Goal: Find specific page/section: Find specific page/section

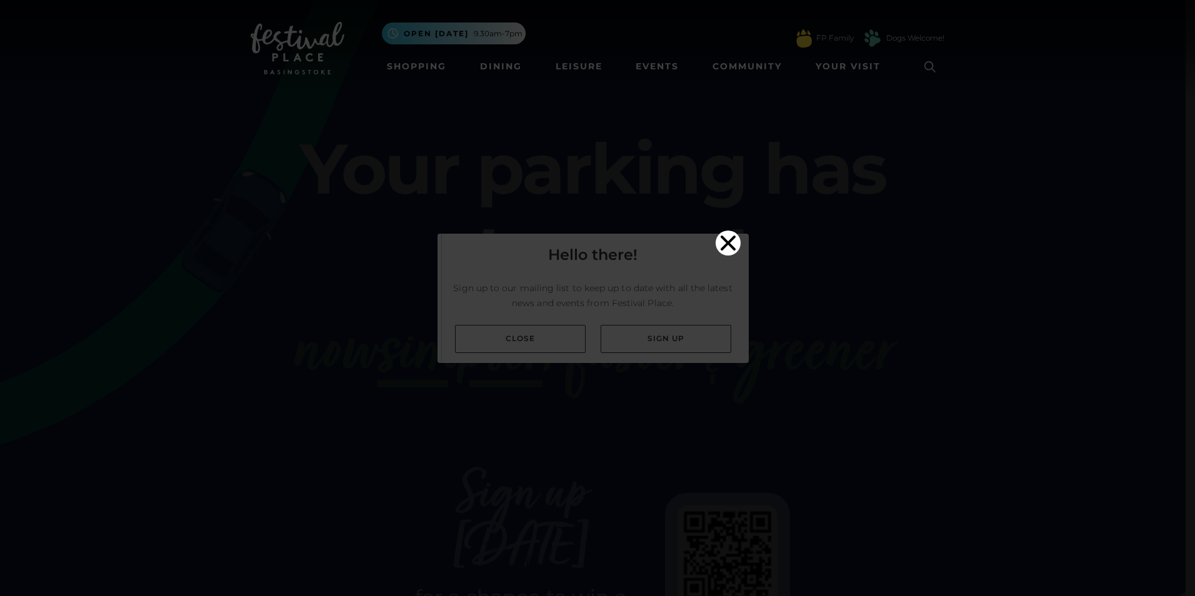
click at [728, 231] on icon "Close" at bounding box center [728, 243] width 25 height 25
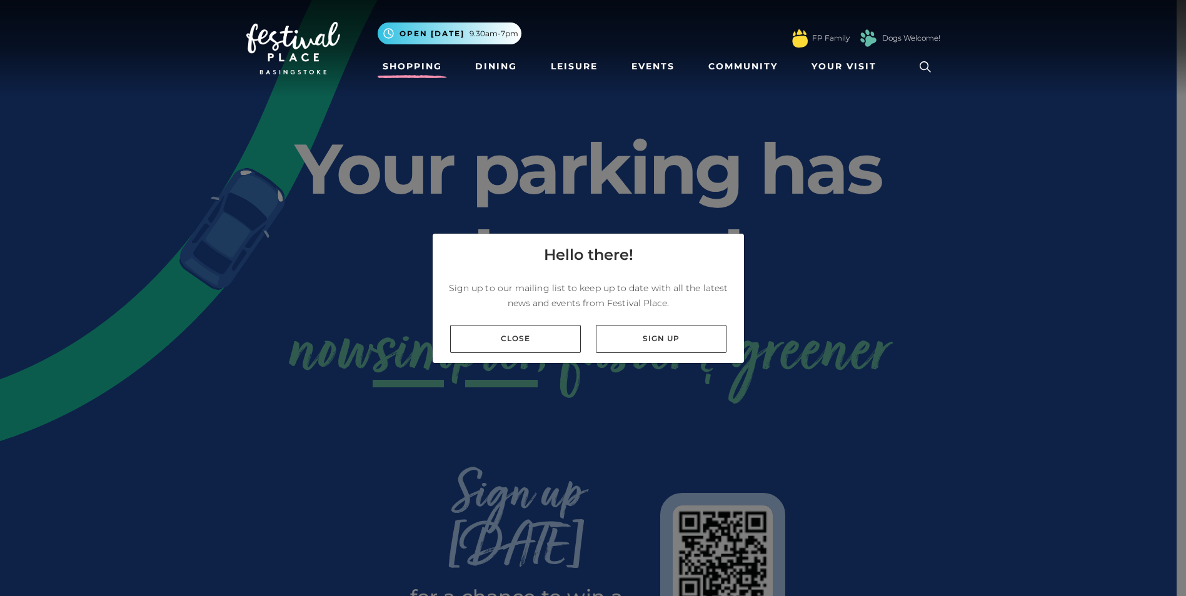
click at [413, 61] on link "Shopping" at bounding box center [412, 66] width 69 height 23
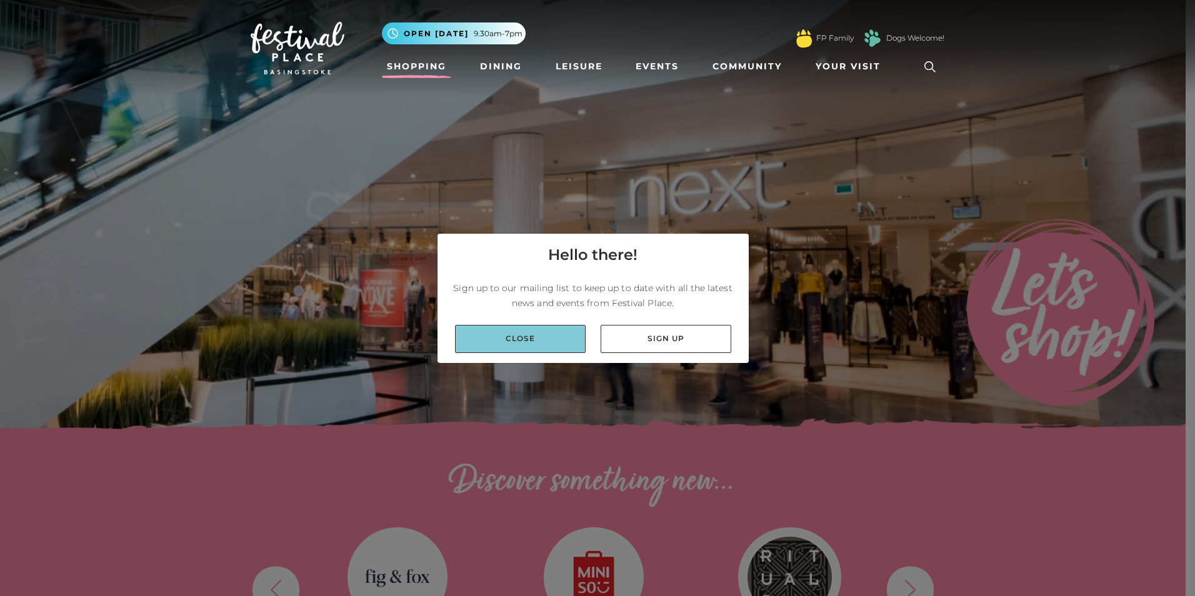
click at [511, 342] on link "Close" at bounding box center [520, 339] width 131 height 28
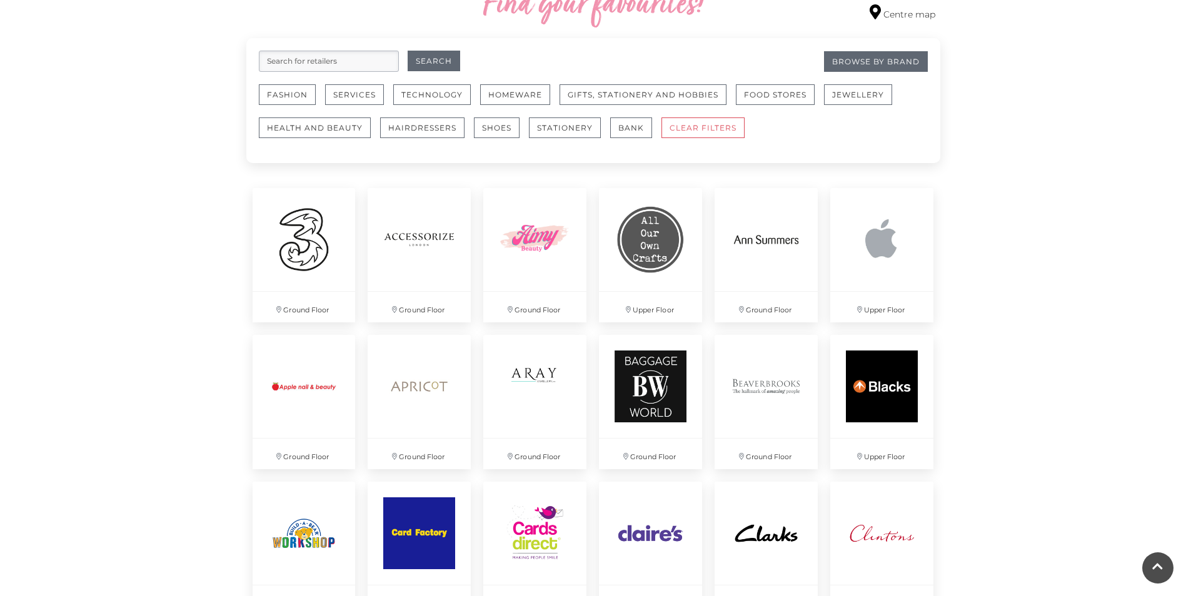
scroll to position [688, 0]
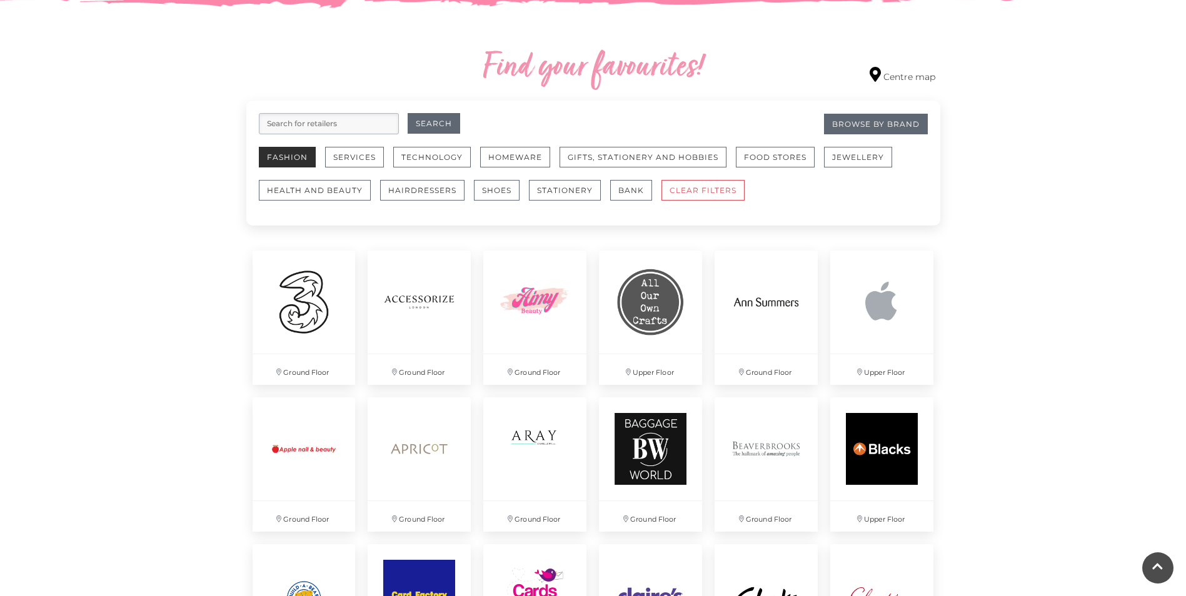
click at [280, 159] on button "Fashion" at bounding box center [287, 157] width 57 height 21
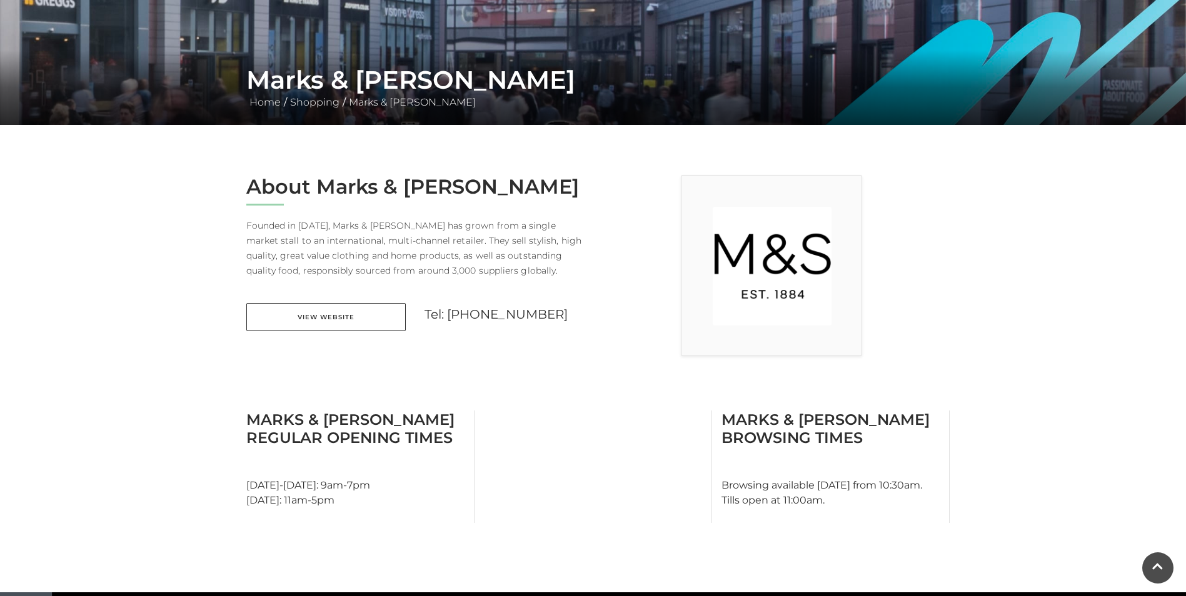
scroll to position [375, 0]
